Goal: Information Seeking & Learning: Check status

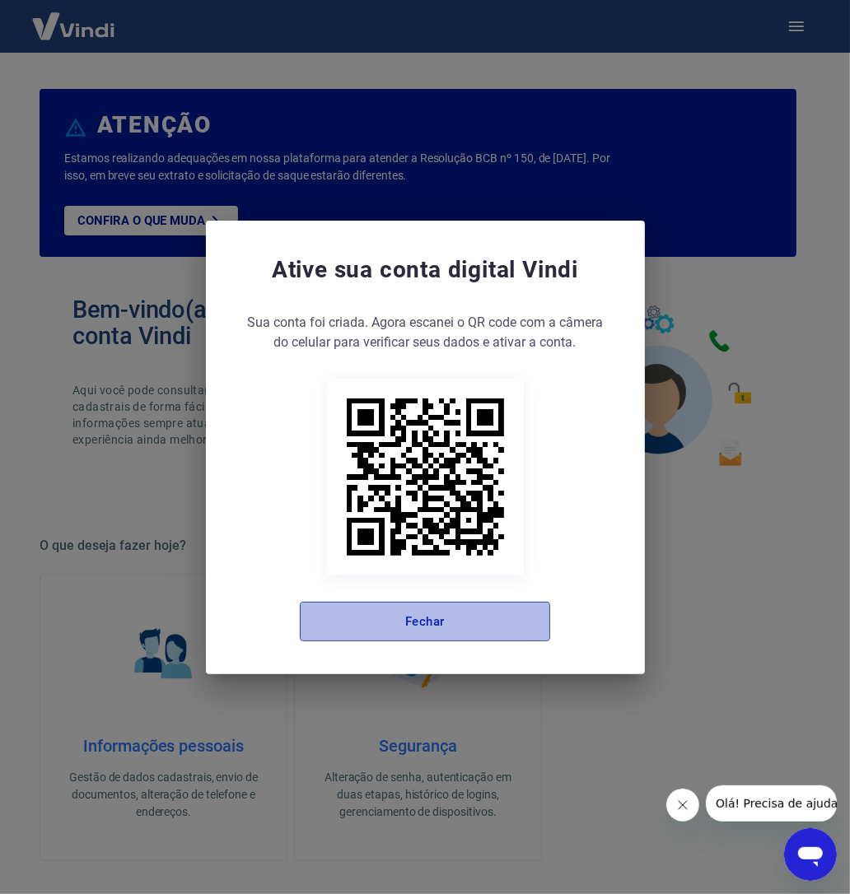
drag, startPoint x: 431, startPoint y: 623, endPoint x: 446, endPoint y: 611, distance: 18.8
click at [425, 619] on button "Fechar" at bounding box center [425, 622] width 250 height 40
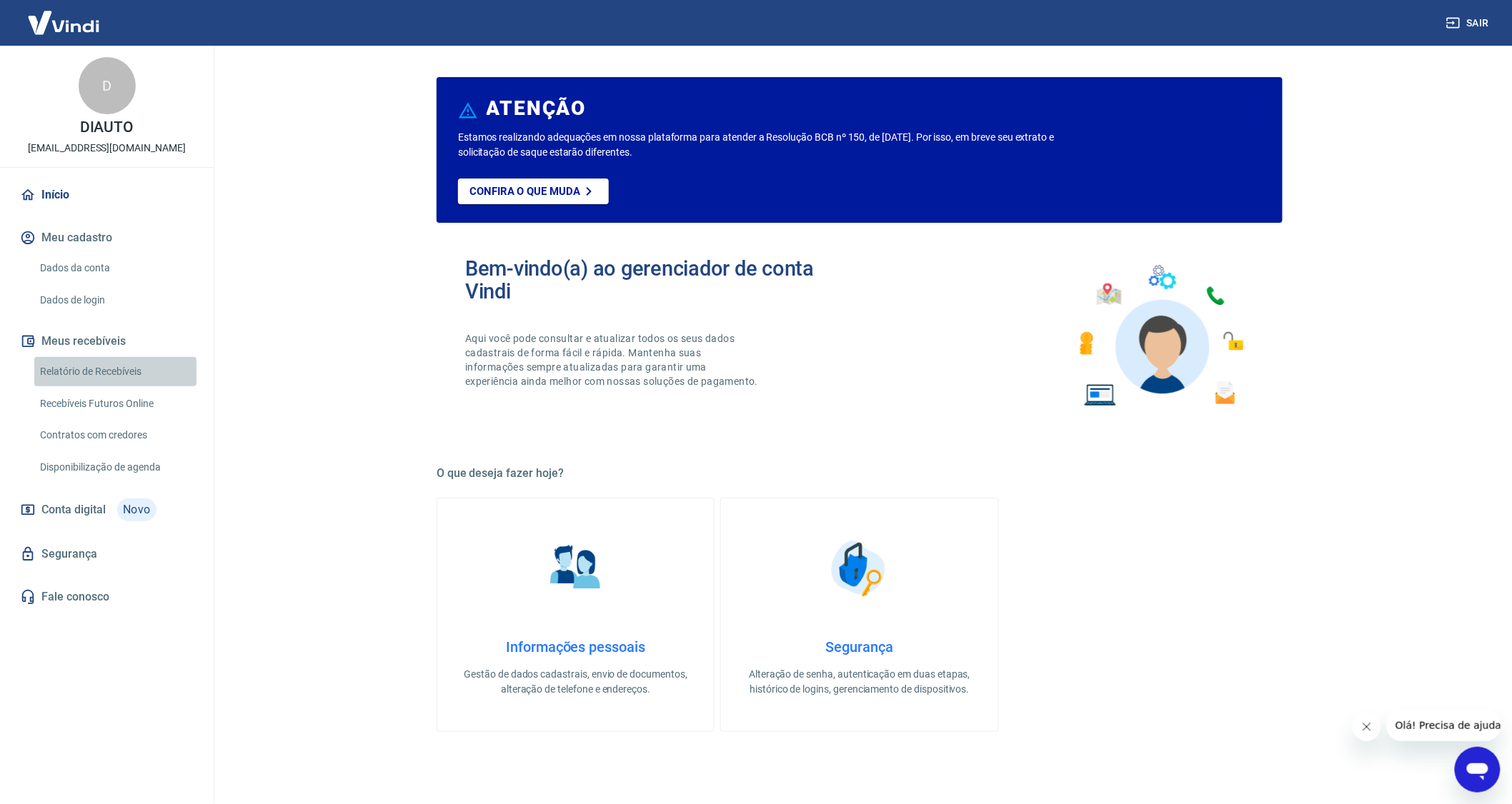
click at [96, 372] on link "Relatório de Recebíveis" at bounding box center [115, 372] width 162 height 29
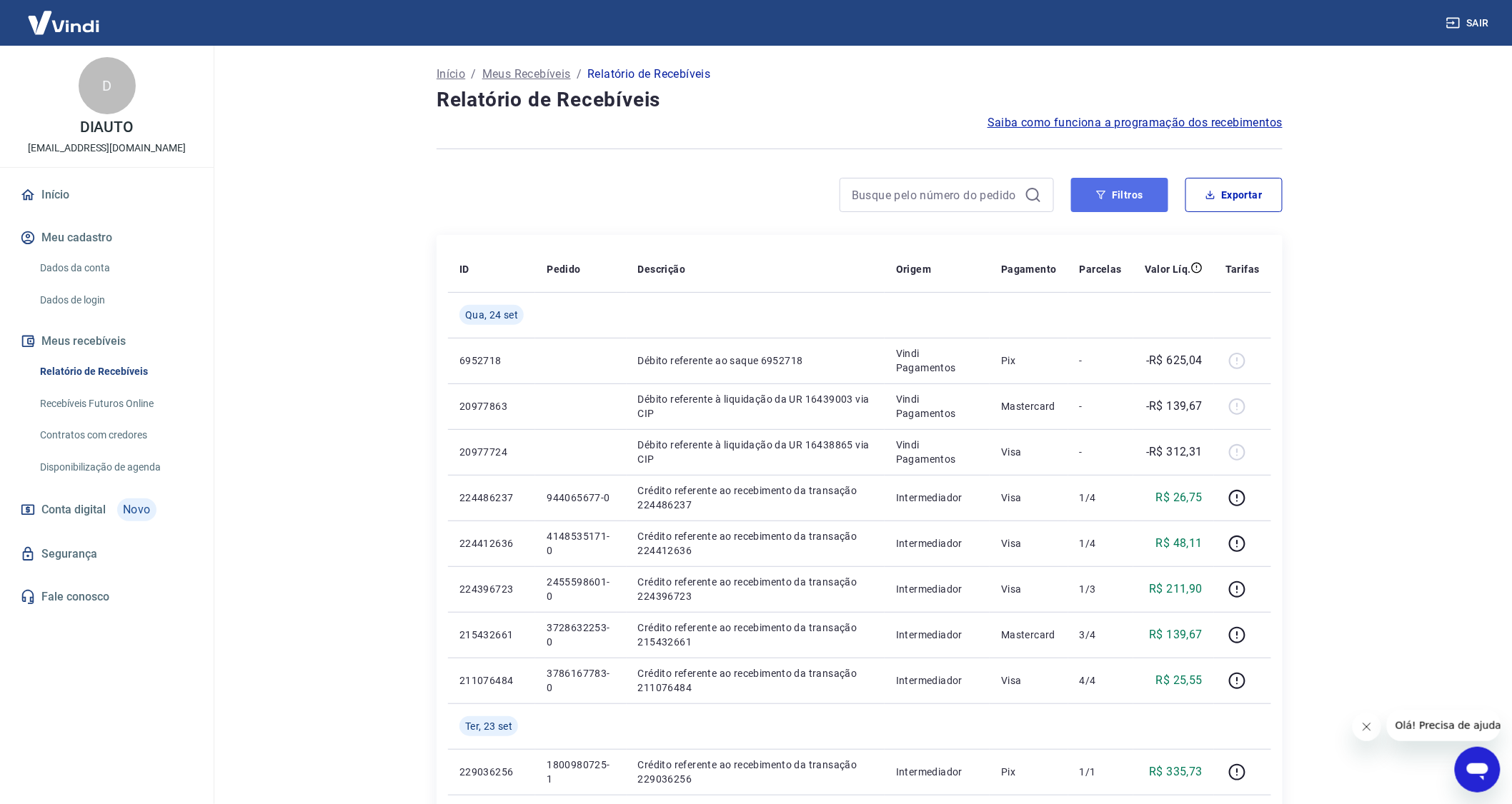
click at [736, 191] on button "Filtros" at bounding box center [1119, 195] width 97 height 35
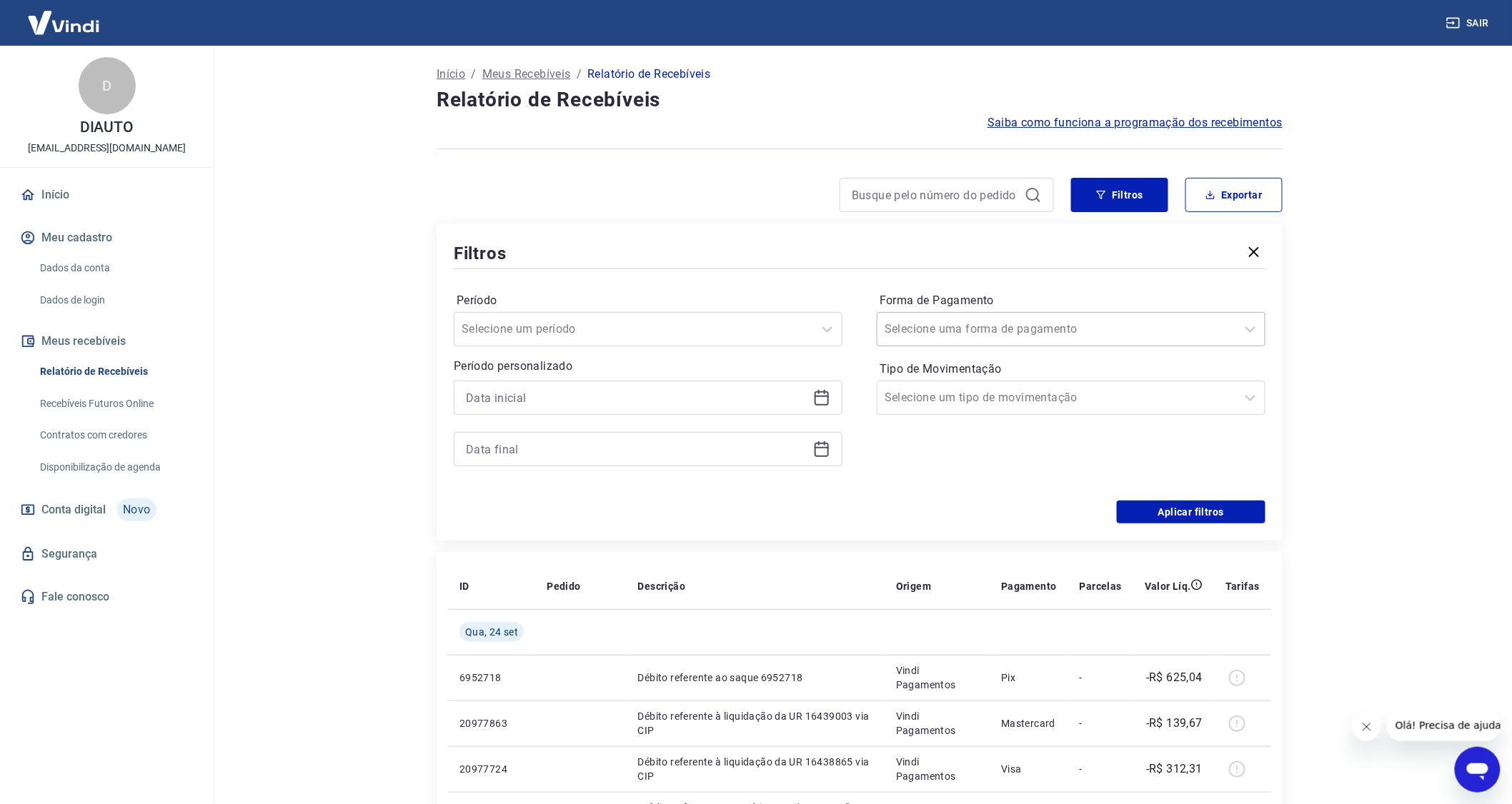
click at [736, 330] on input "Forma de Pagamento" at bounding box center [956, 330] width 144 height 17
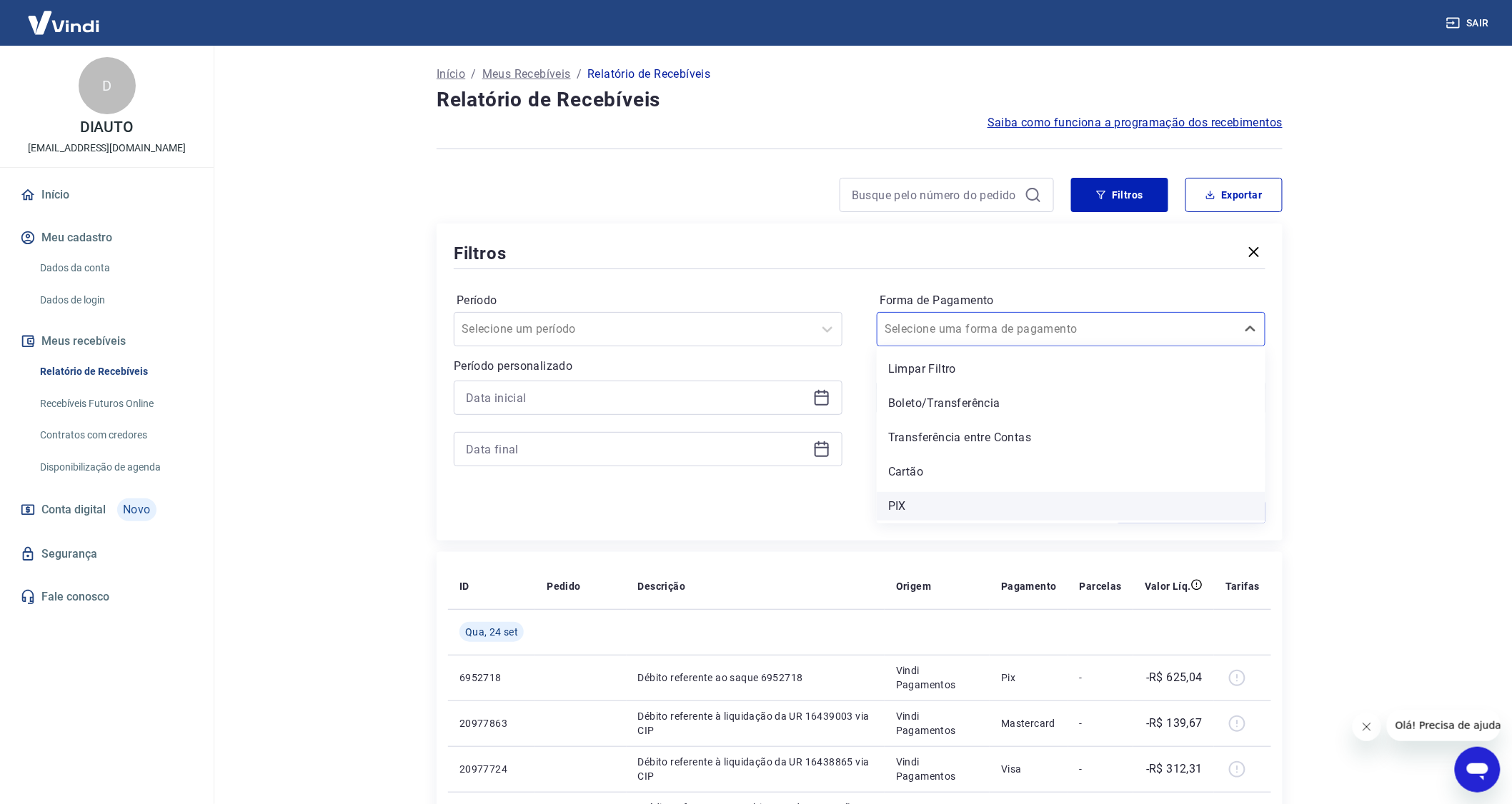
click at [736, 500] on div "PIX" at bounding box center [1070, 506] width 389 height 29
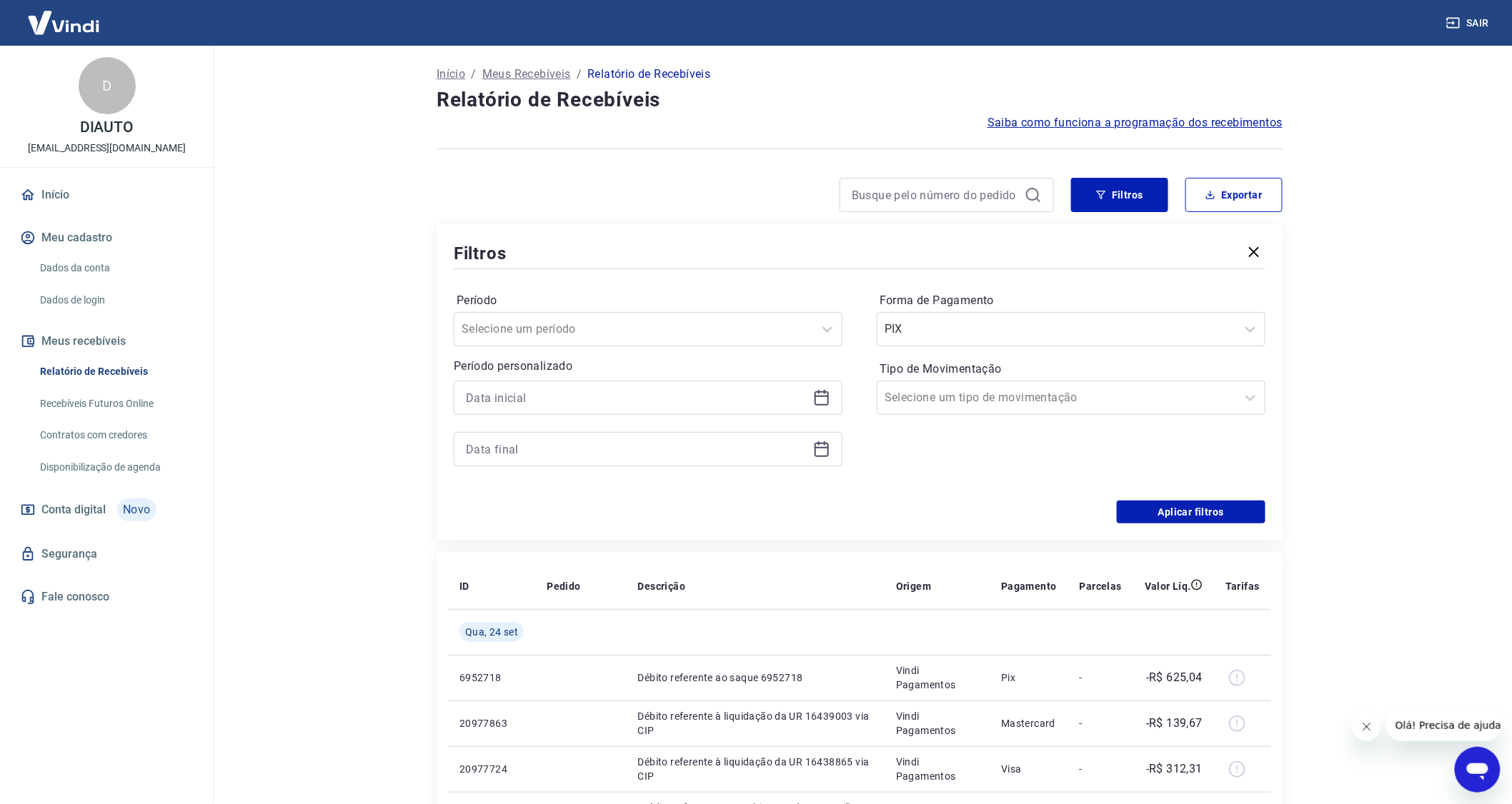
click at [736, 498] on div "Período Selecione um período Período personalizado Forma de Pagamento PIX Tipo …" at bounding box center [859, 387] width 811 height 229
click at [736, 506] on button "Aplicar filtros" at bounding box center [1190, 512] width 148 height 23
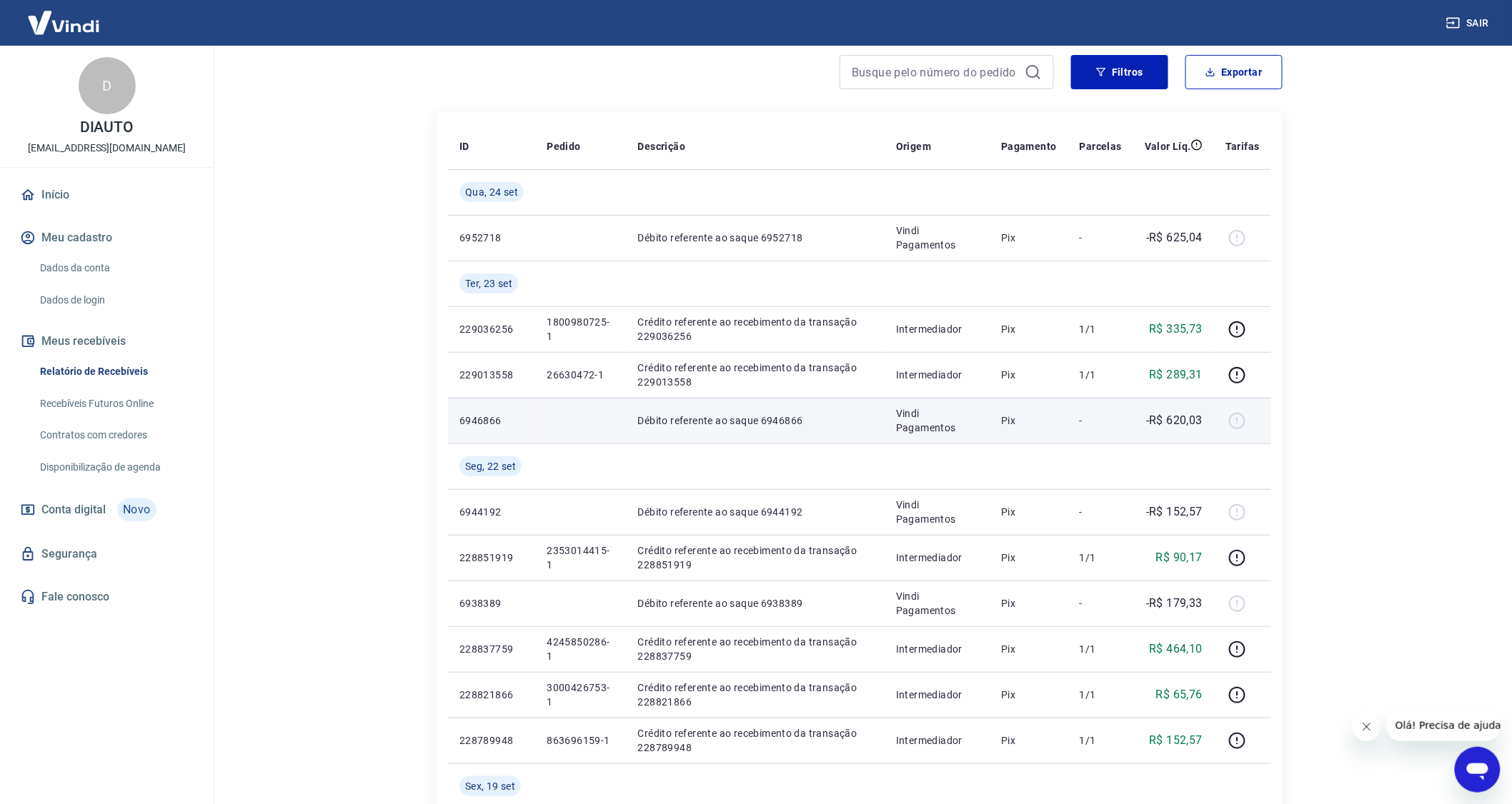
scroll to position [159, 0]
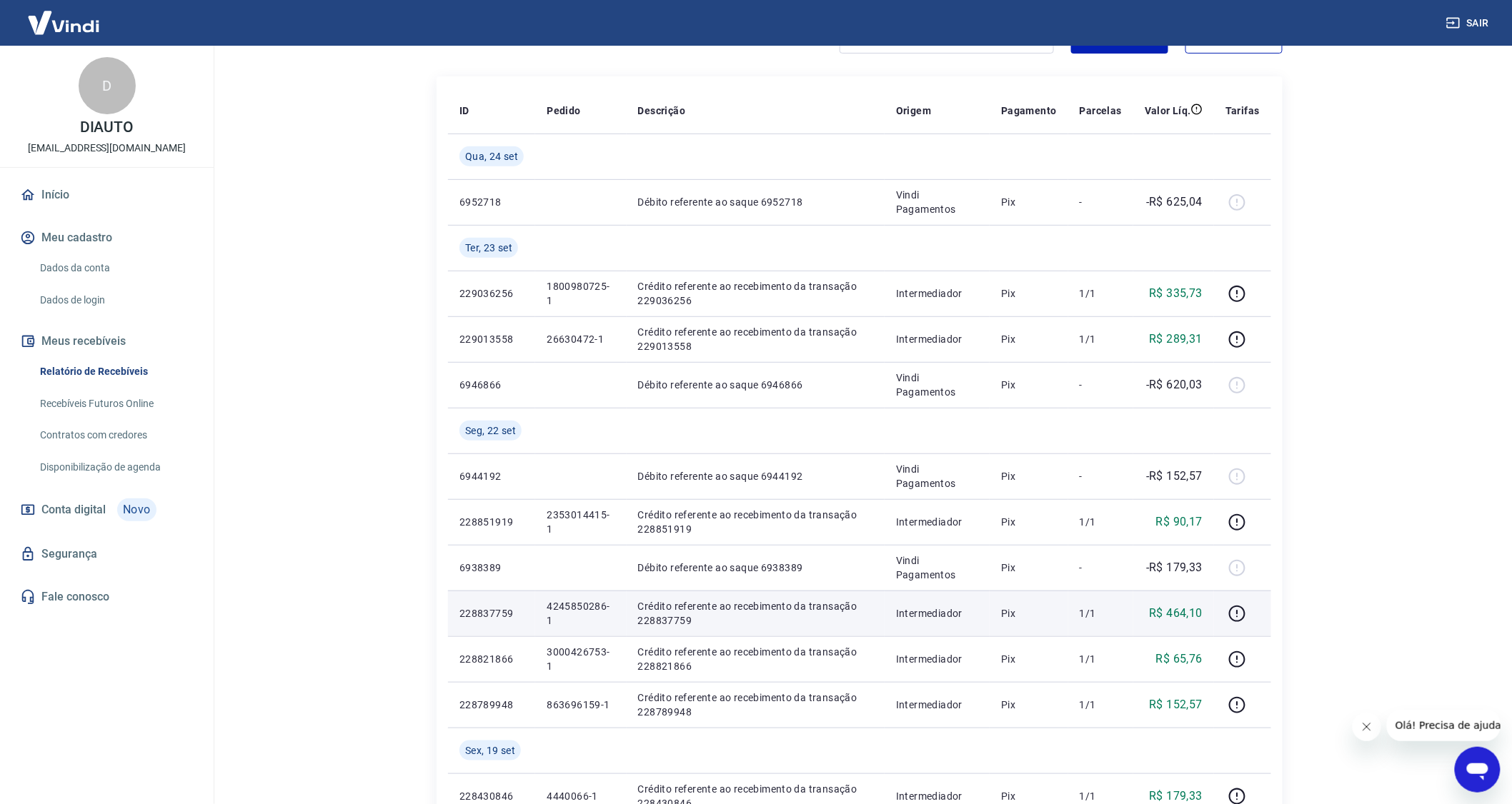
click at [576, 602] on p "4245850286-1" at bounding box center [580, 613] width 68 height 29
copy p "4245850286-1"
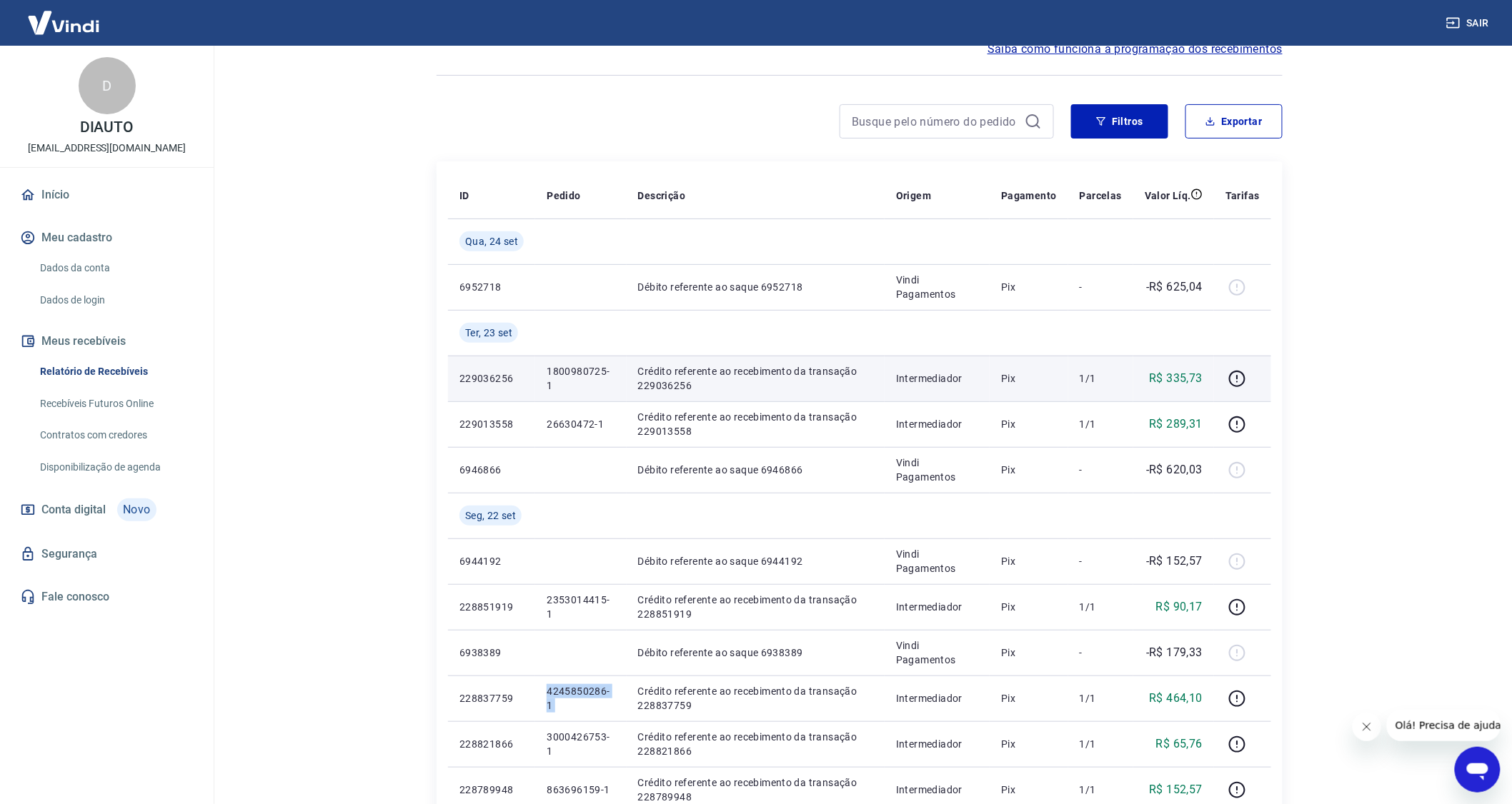
scroll to position [0, 0]
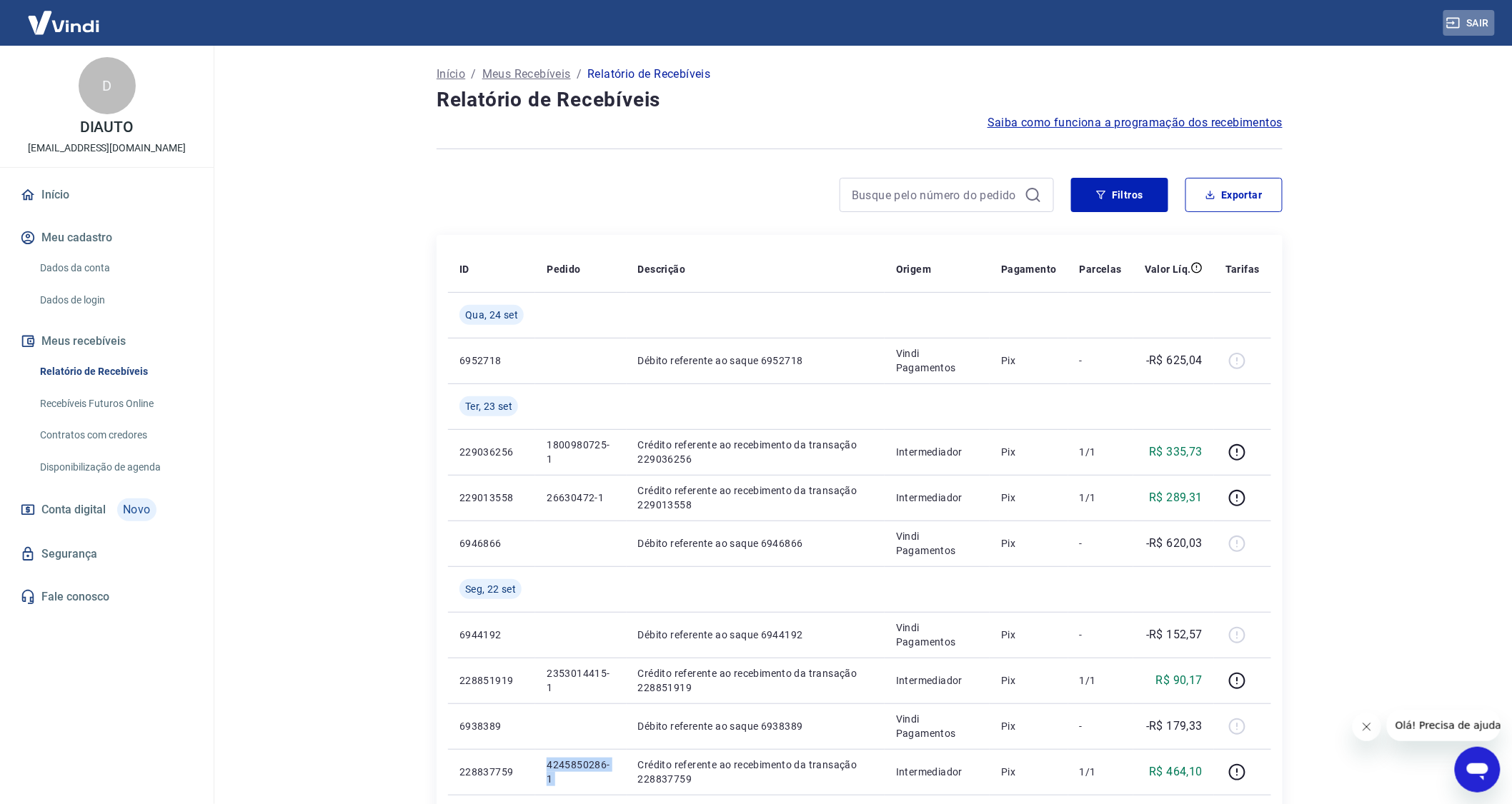
click at [736, 16] on icon "button" at bounding box center [1453, 23] width 14 height 14
